Goal: Download file/media

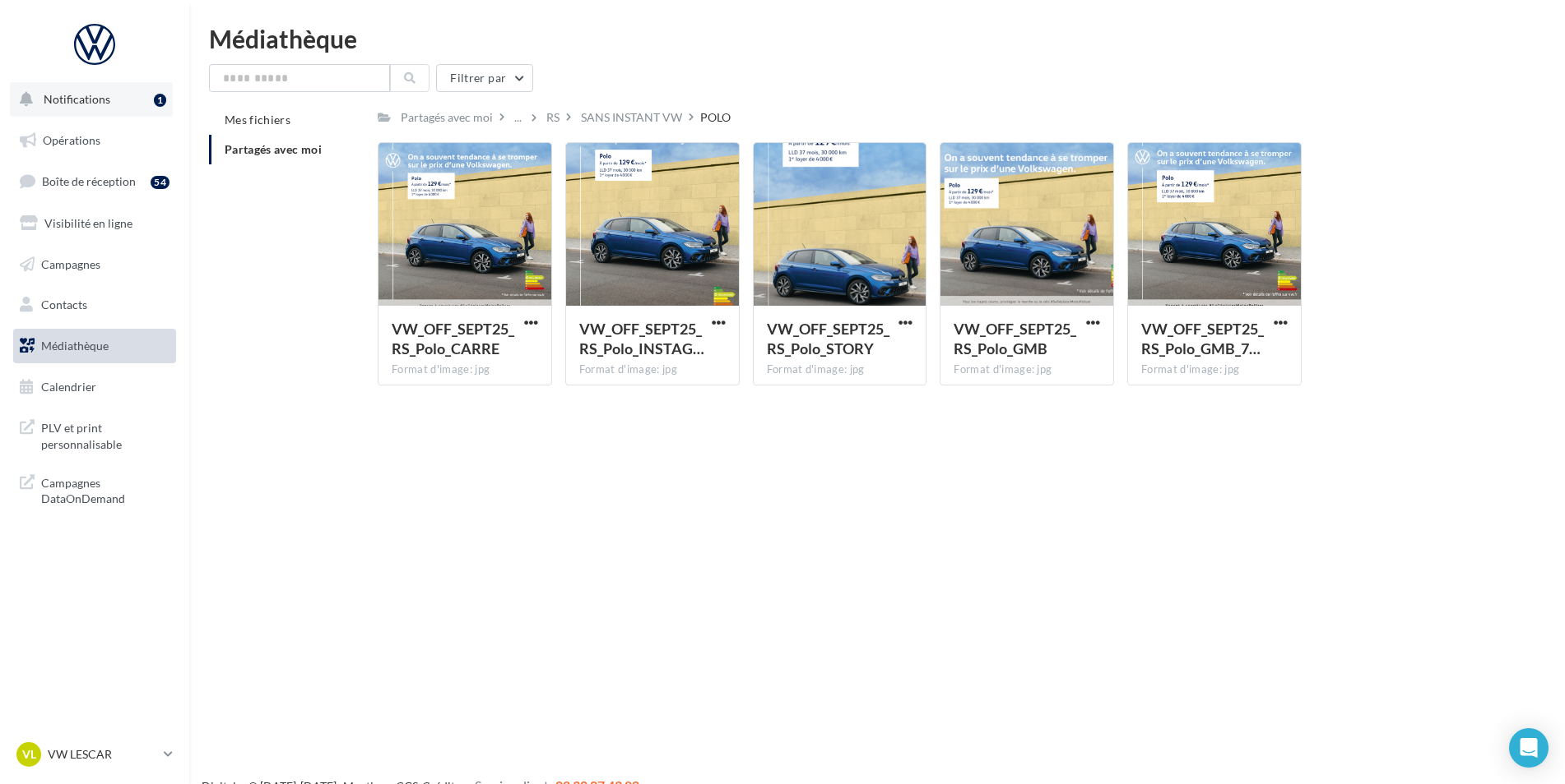
click at [118, 101] on button "Notifications 1" at bounding box center [91, 99] width 163 height 35
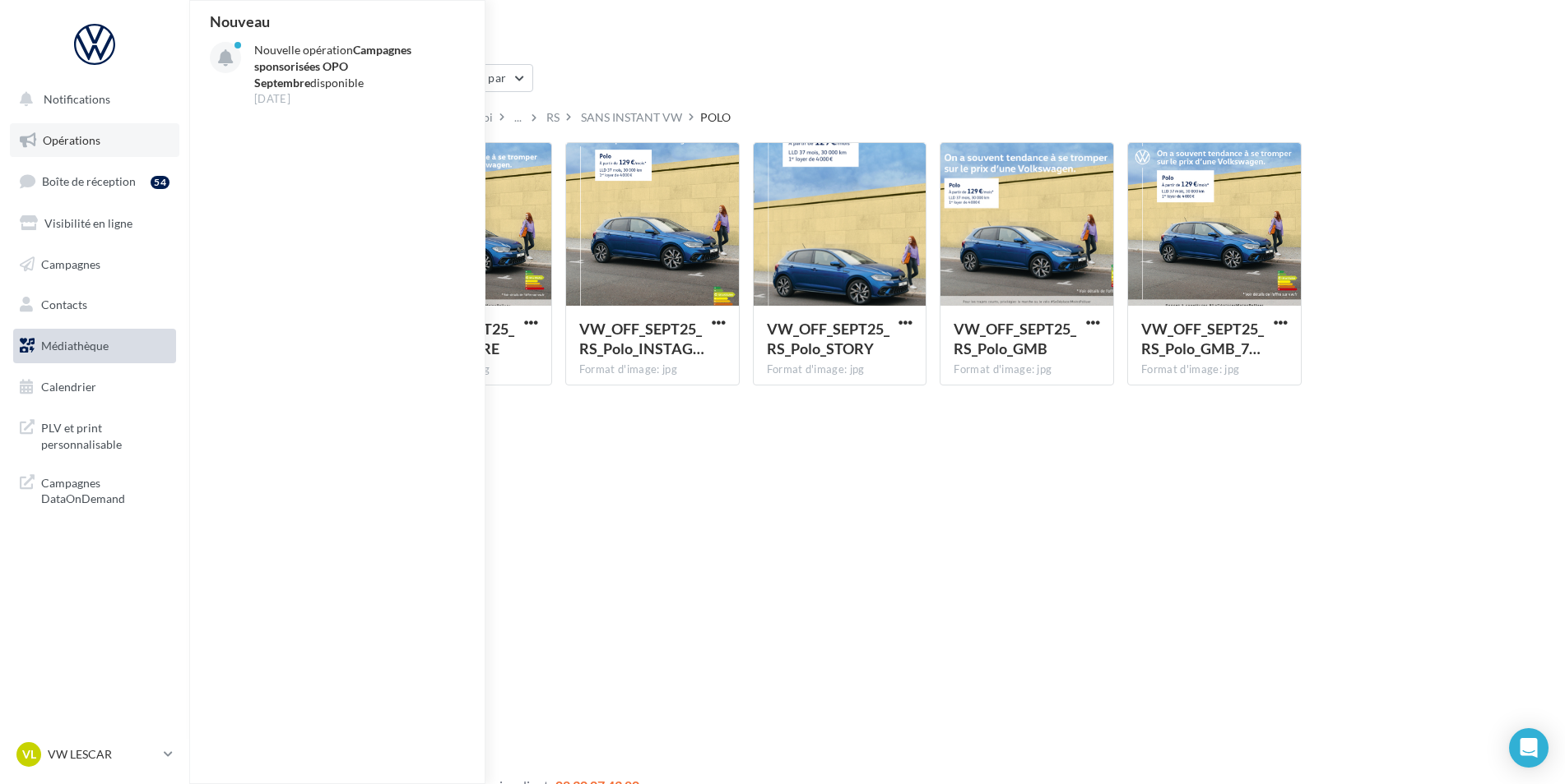
click at [87, 137] on span "Opérations" at bounding box center [71, 140] width 58 height 14
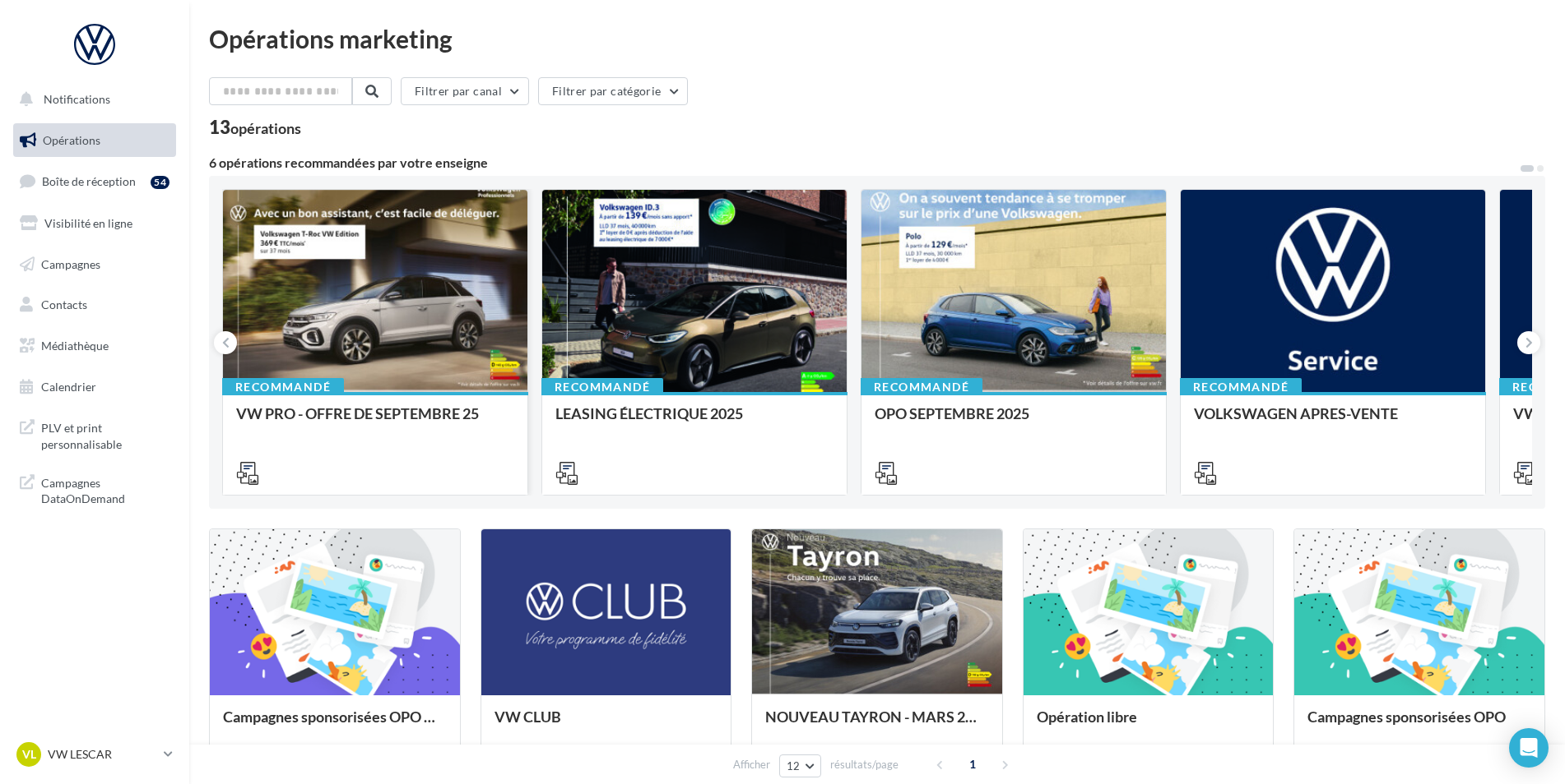
click at [340, 402] on div "Recommandé VW PRO - OFFRE DE SEPTEMBRE 25" at bounding box center [375, 443] width 304 height 101
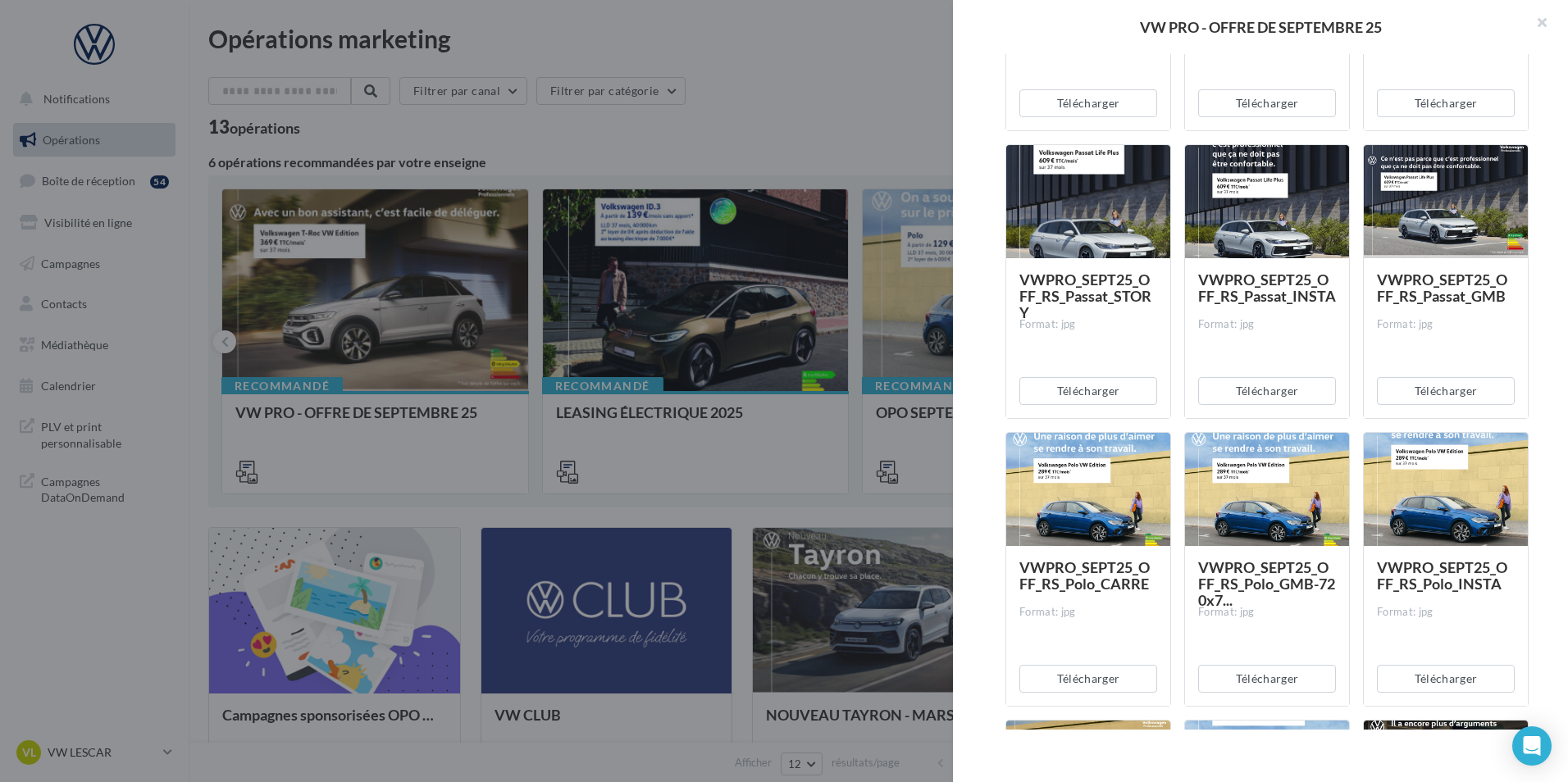
scroll to position [4019, 0]
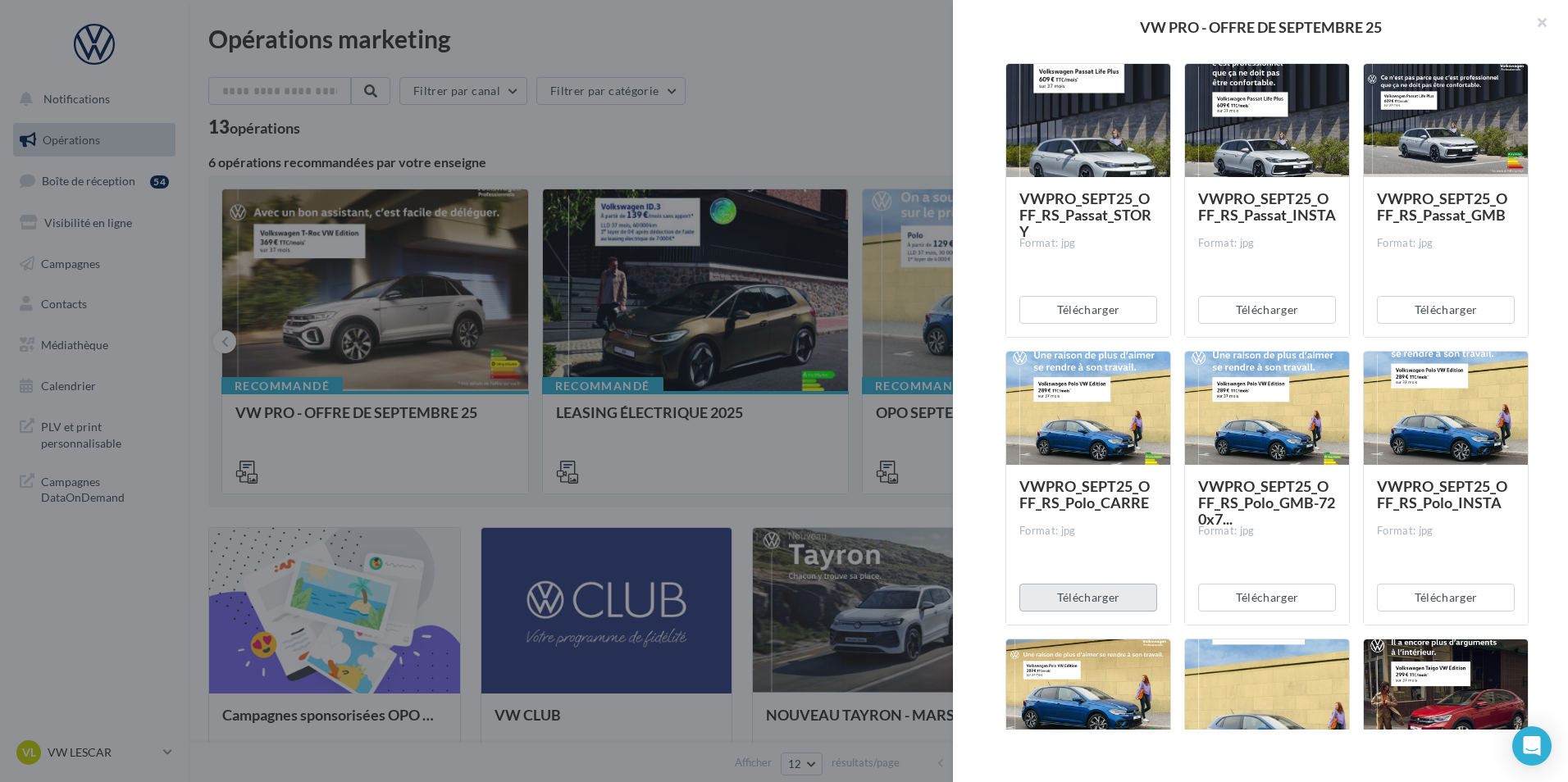
click at [1109, 600] on button "Télécharger" at bounding box center [1088, 598] width 137 height 28
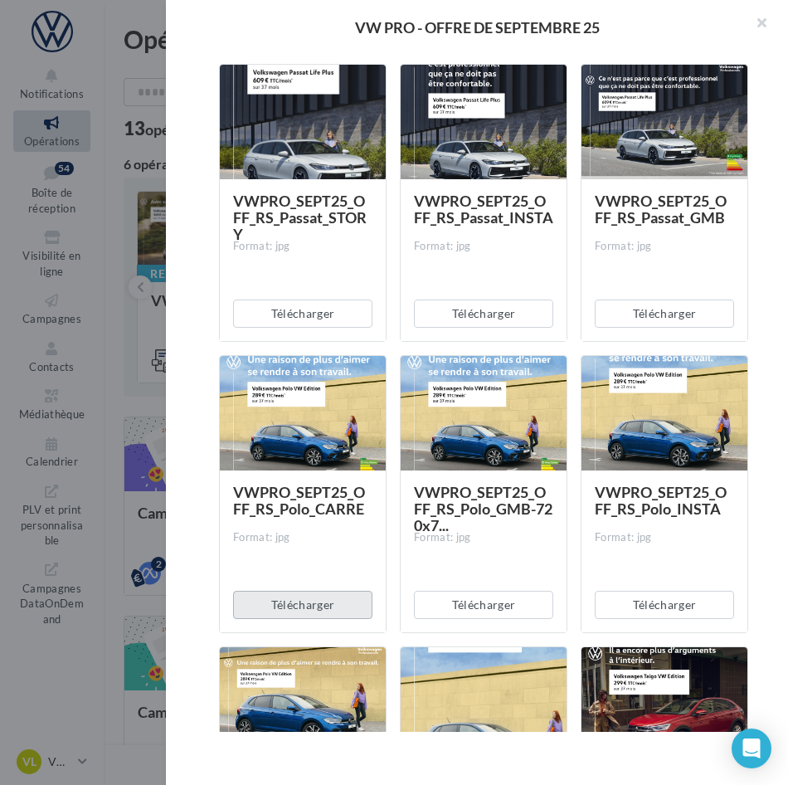
click at [309, 606] on button "Télécharger" at bounding box center [302, 605] width 139 height 28
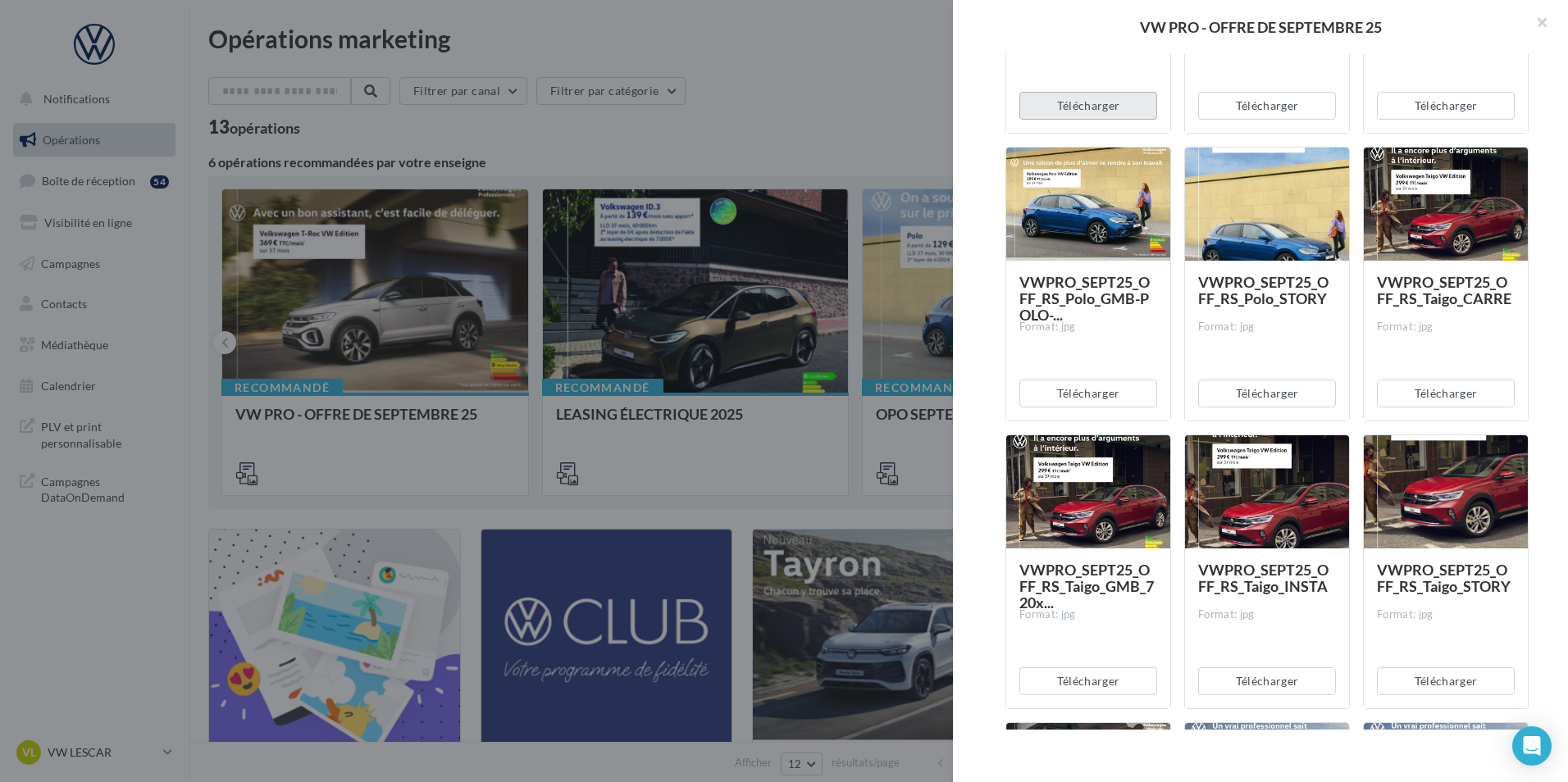
scroll to position [4593, 0]
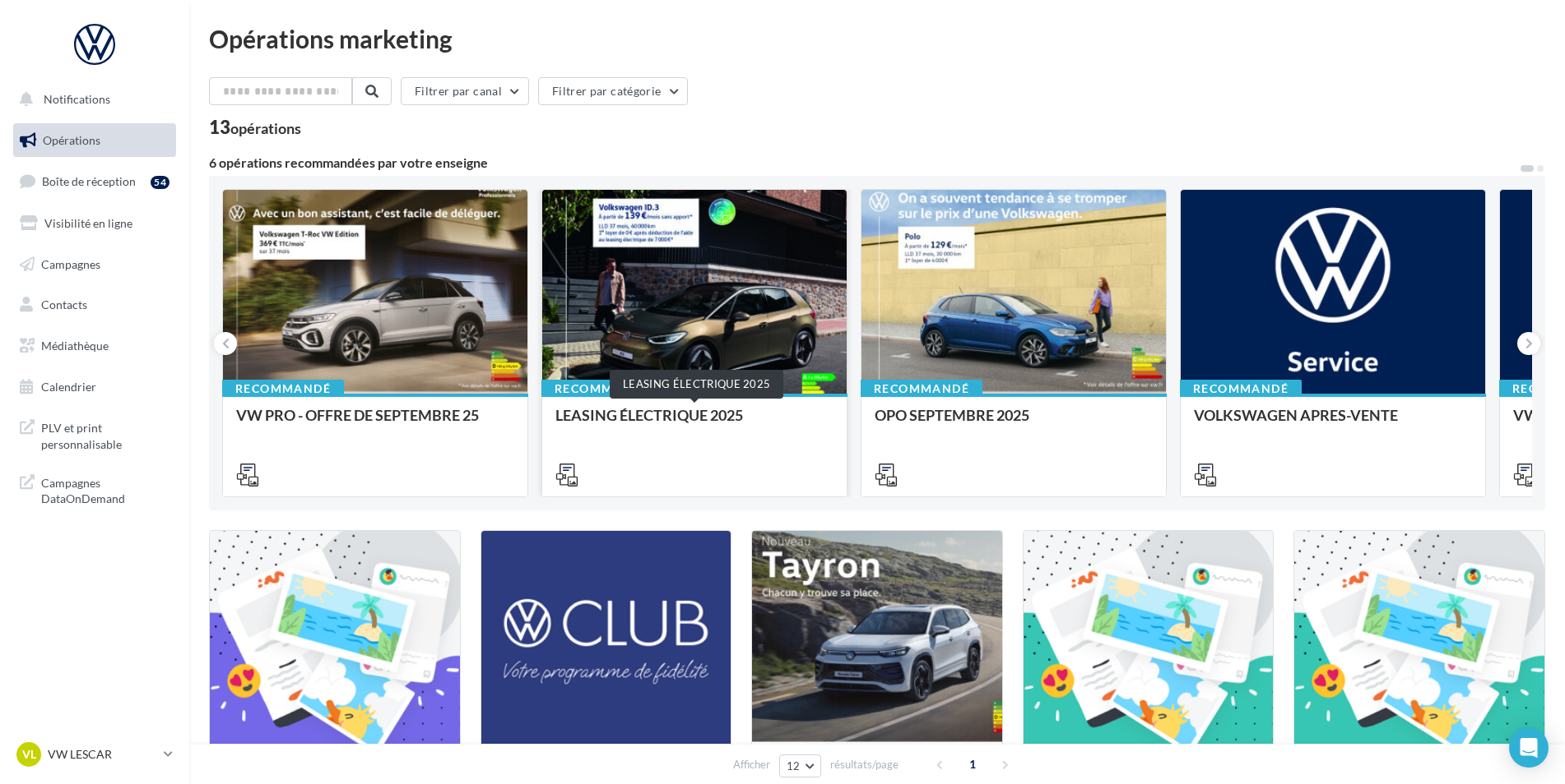
click at [663, 412] on div "LEASING ÉLECTRIQUE 2025" at bounding box center [694, 423] width 278 height 33
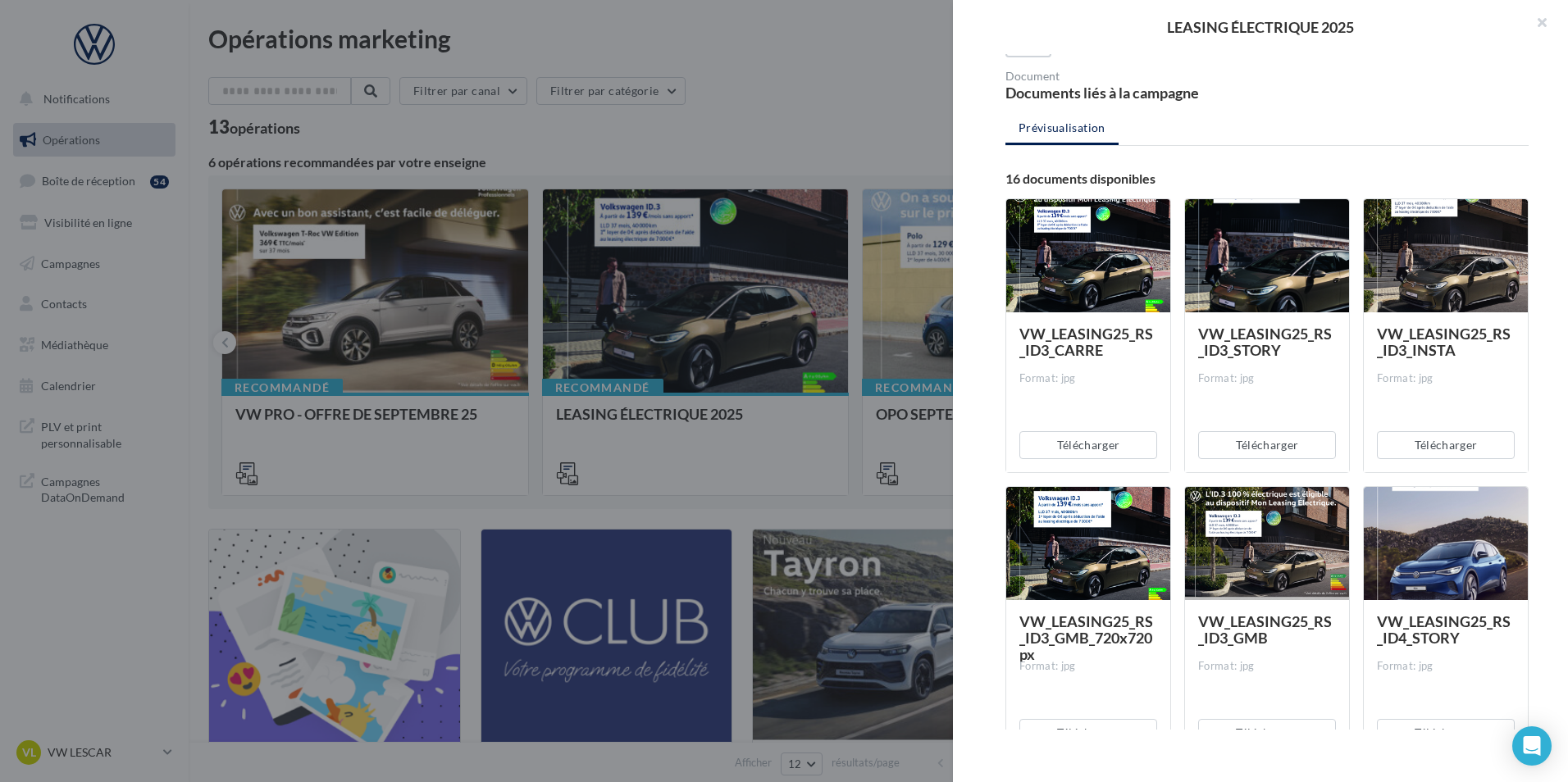
scroll to position [0, 0]
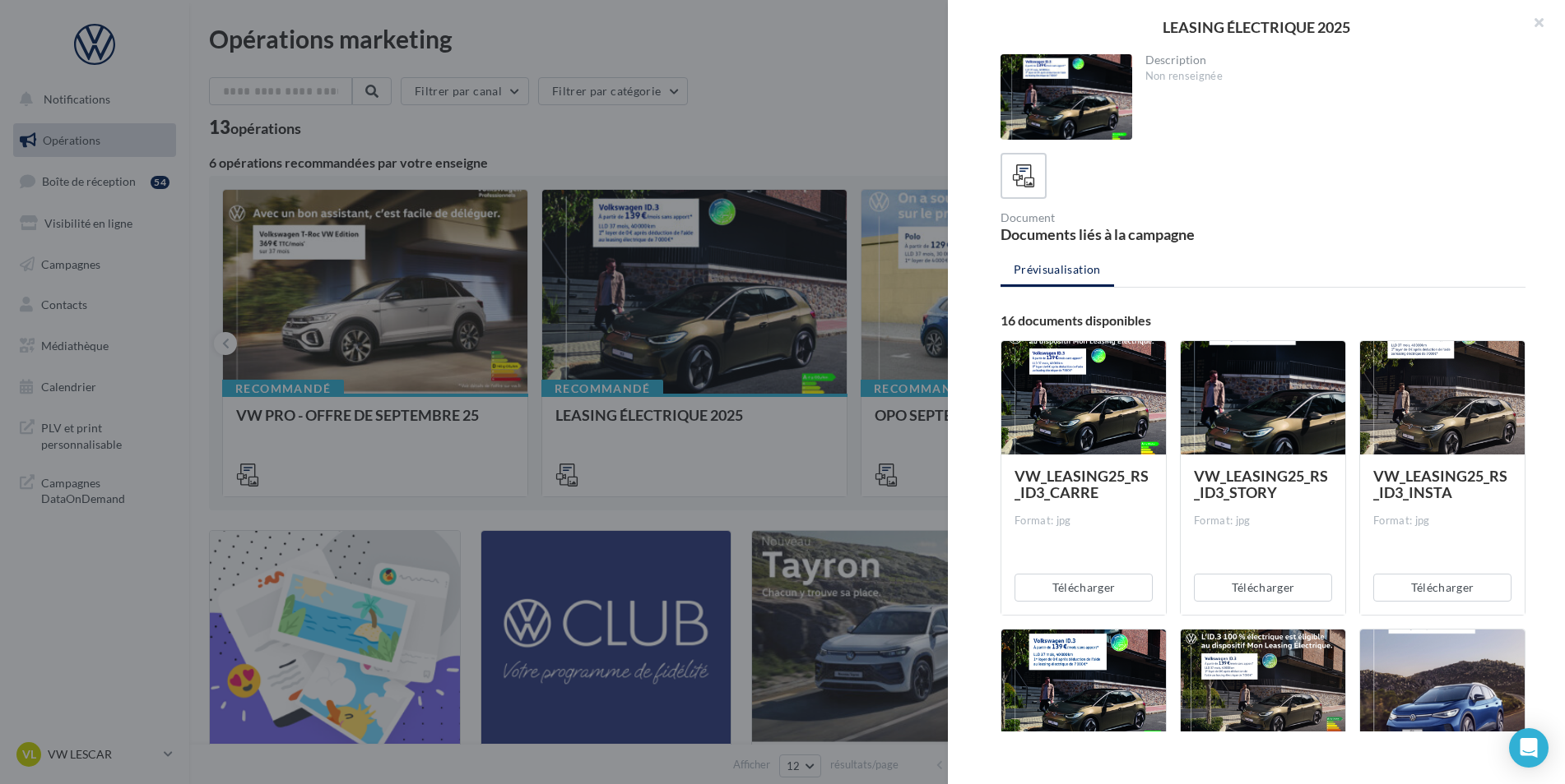
click at [841, 108] on div at bounding box center [782, 392] width 1565 height 784
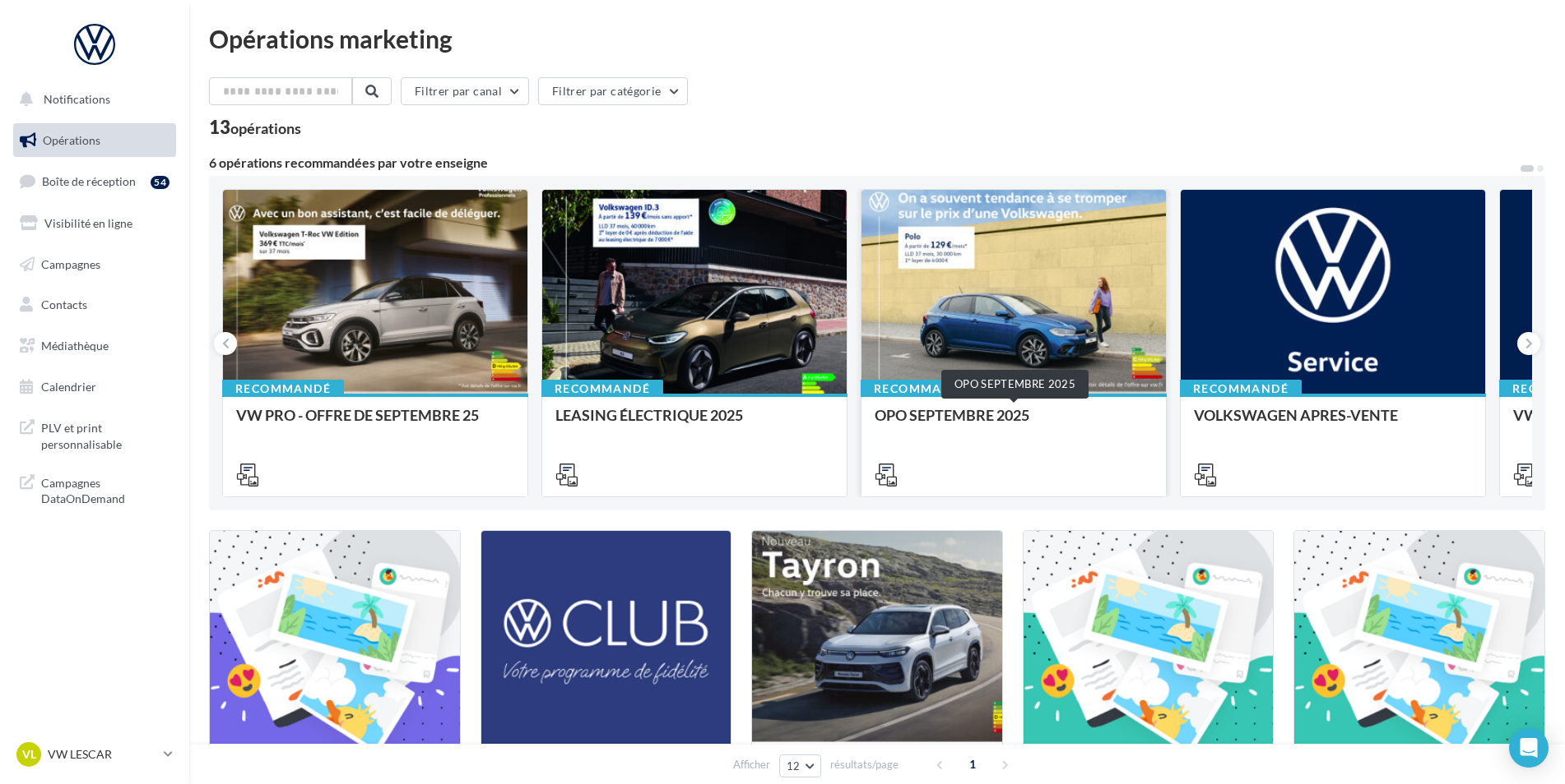
click at [958, 427] on div "OPO SEPTEMBRE 2025" at bounding box center [1014, 423] width 278 height 33
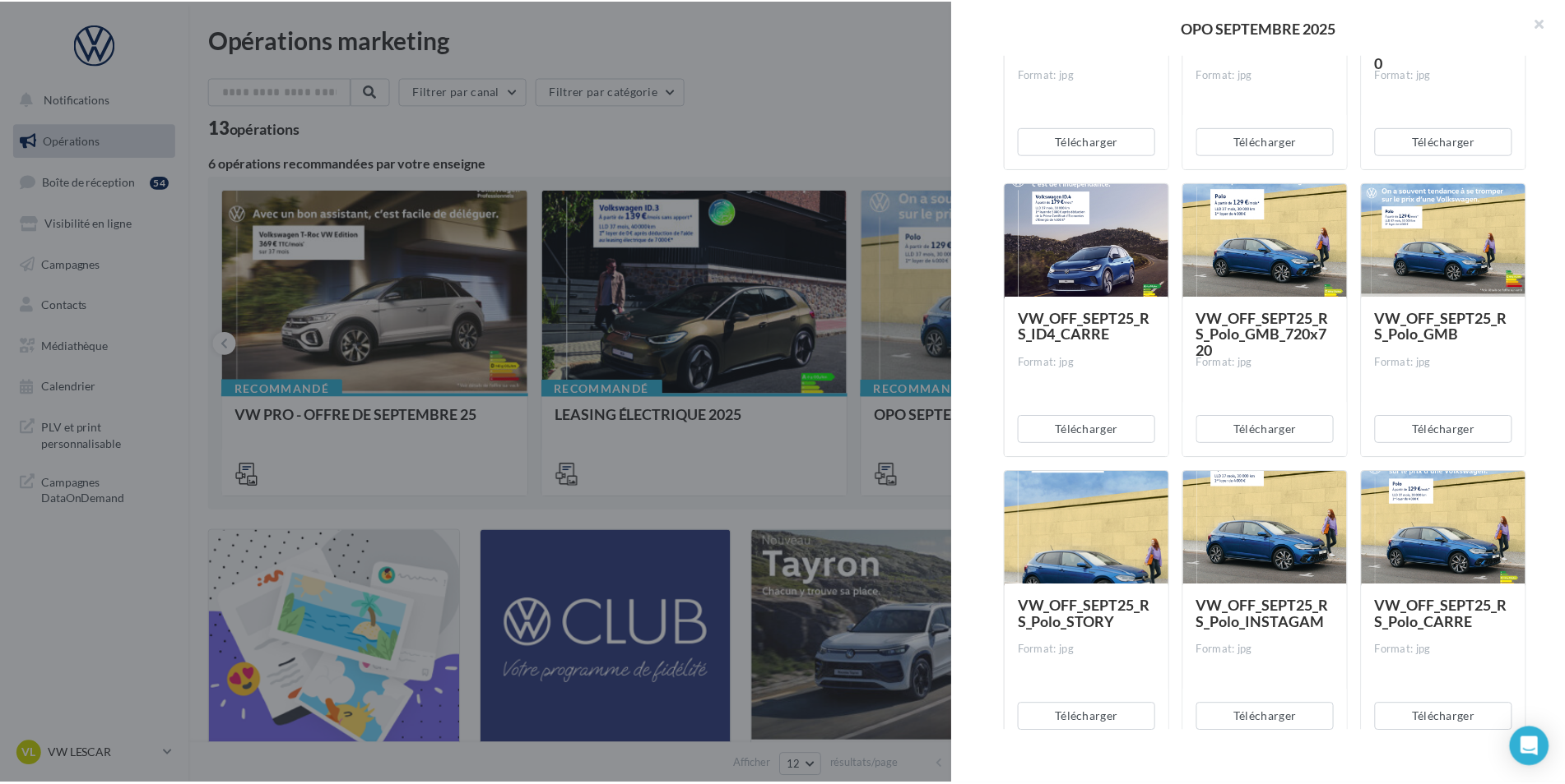
scroll to position [2356, 0]
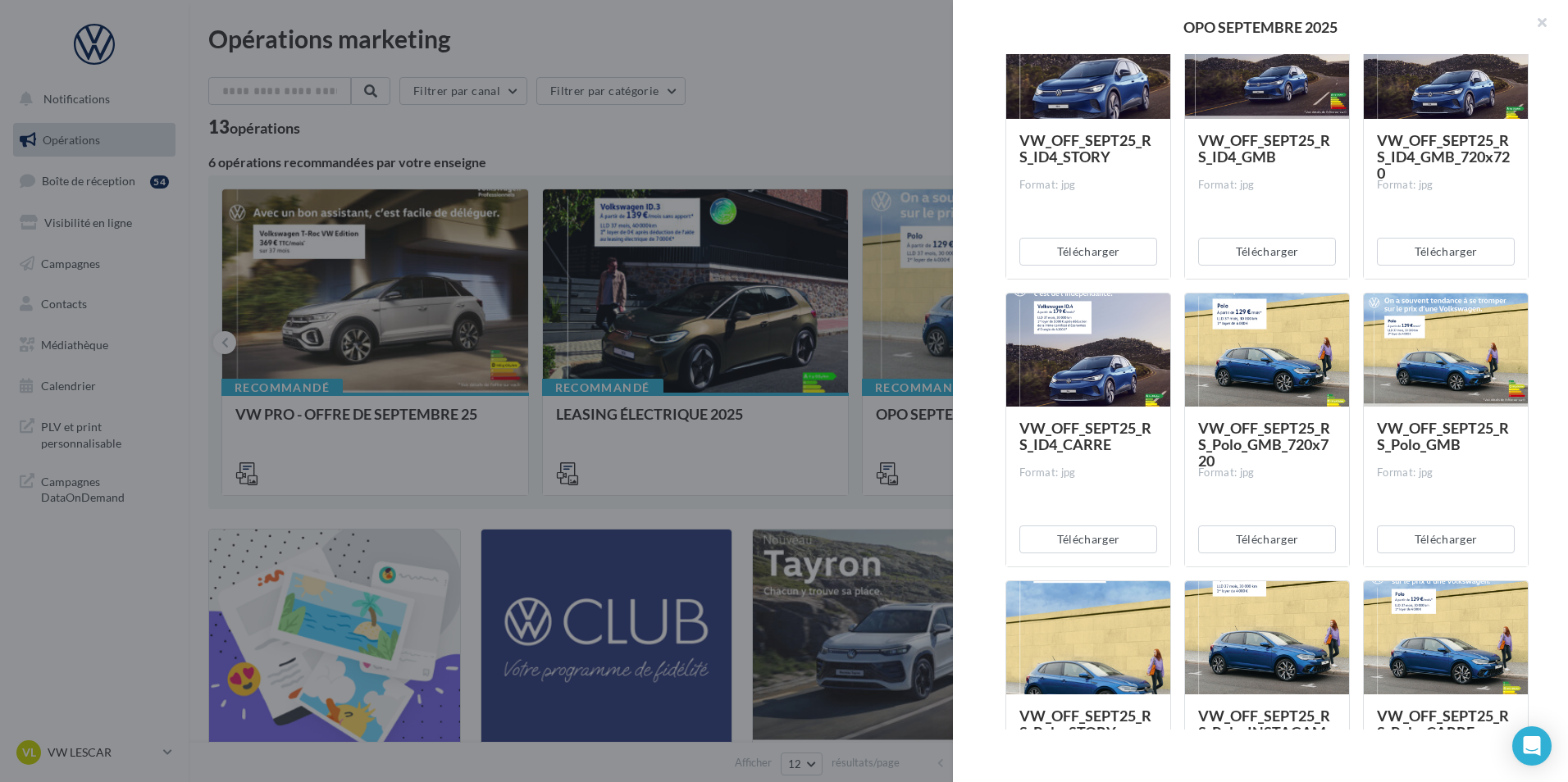
click at [842, 128] on div at bounding box center [784, 391] width 1568 height 782
